Goal: Transaction & Acquisition: Obtain resource

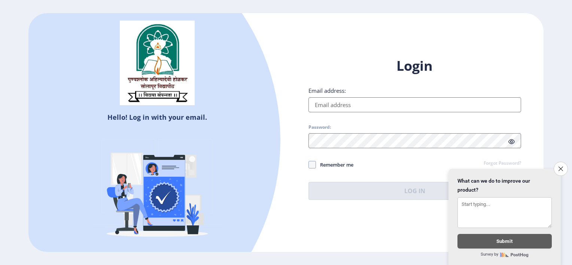
drag, startPoint x: 560, startPoint y: 161, endPoint x: 547, endPoint y: 160, distance: 13.2
click at [559, 167] on icon "Close survey" at bounding box center [561, 169] width 4 height 4
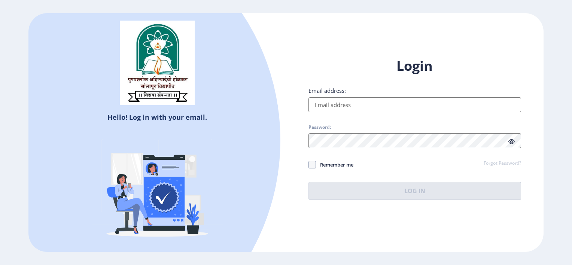
click at [343, 105] on input "Email address:" at bounding box center [415, 104] width 213 height 15
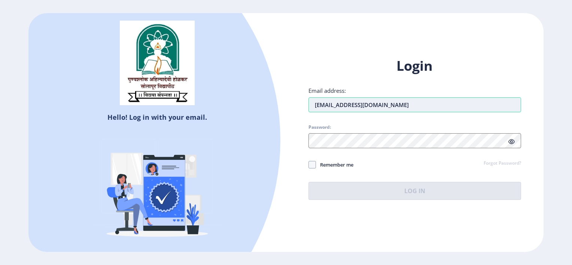
type input "[EMAIL_ADDRESS][DOMAIN_NAME]"
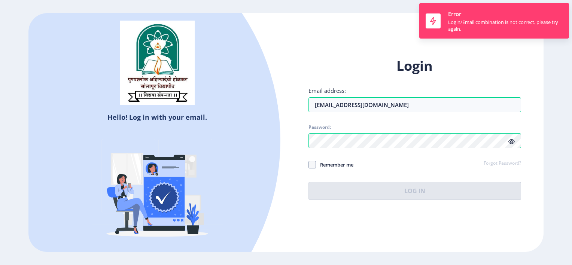
click at [511, 140] on div "Login Email address: [EMAIL_ADDRESS][DOMAIN_NAME] Password: Remember me Forgot …" at bounding box center [415, 128] width 213 height 143
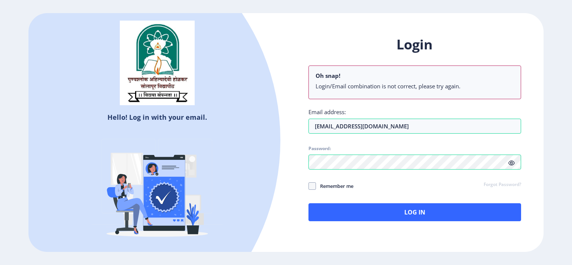
click at [511, 162] on icon at bounding box center [512, 163] width 6 height 6
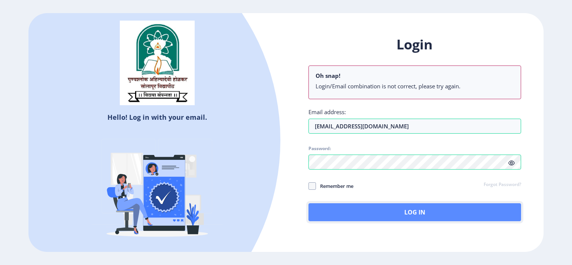
click at [413, 210] on button "Log In" at bounding box center [415, 212] width 213 height 18
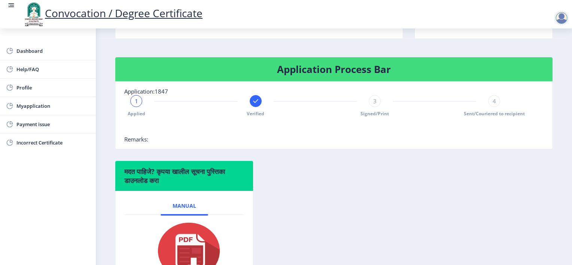
scroll to position [150, 0]
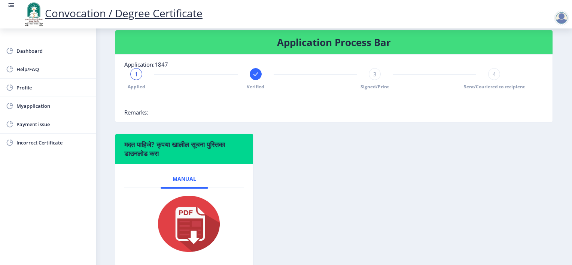
click at [251, 80] on div at bounding box center [256, 74] width 12 height 12
click at [37, 51] on span "Dashboard" at bounding box center [52, 50] width 73 height 9
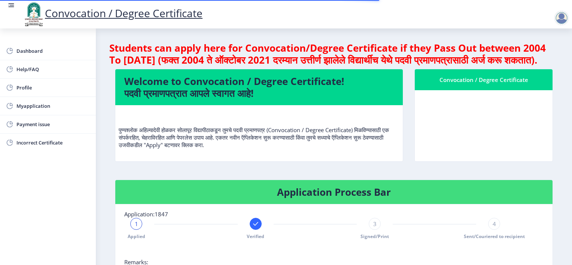
scroll to position [187, 0]
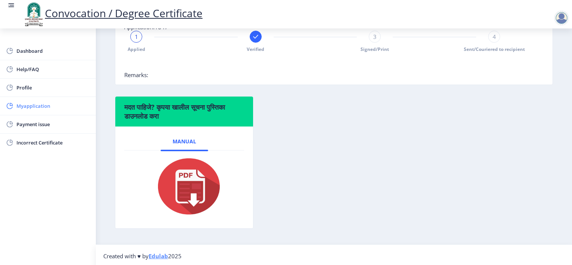
click at [24, 104] on span "Myapplication" at bounding box center [52, 105] width 73 height 9
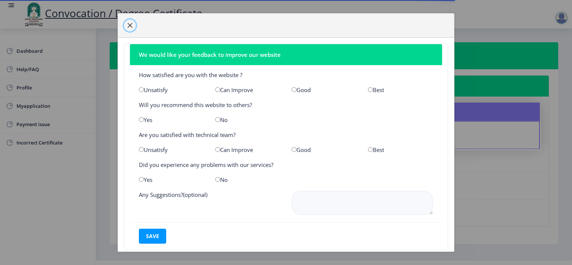
click at [128, 23] on span "button" at bounding box center [130, 25] width 6 height 6
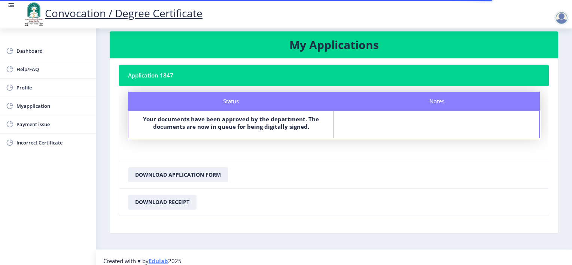
scroll to position [17, 0]
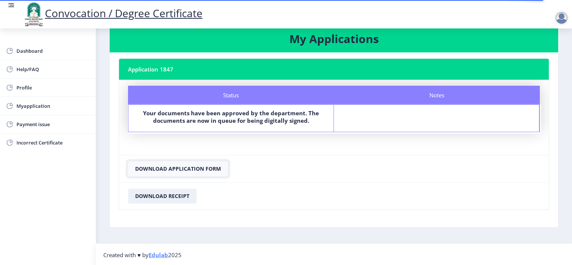
click at [180, 166] on button "Download Application Form" at bounding box center [178, 168] width 100 height 15
